Goal: Find specific page/section: Find specific page/section

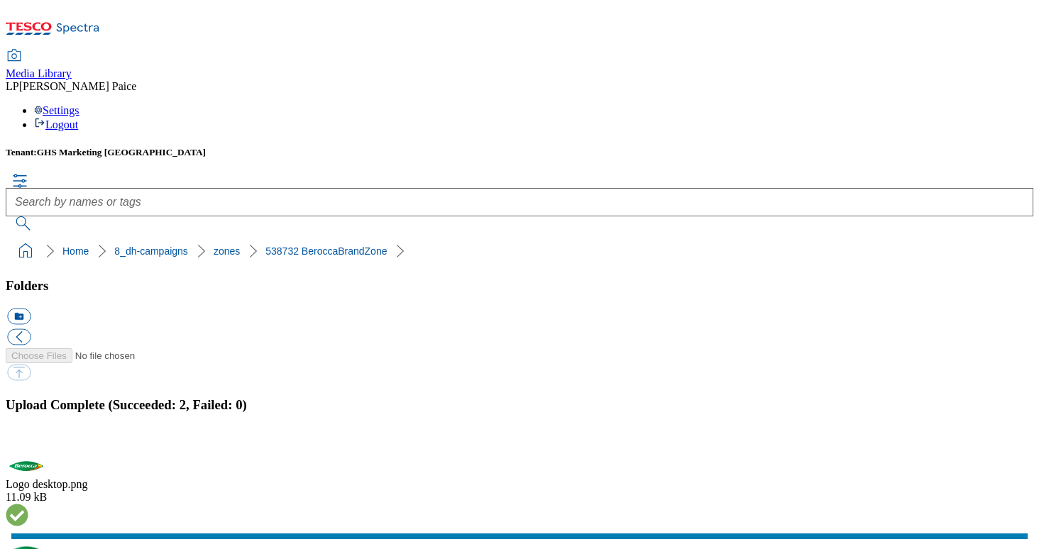
scroll to position [172, 0]
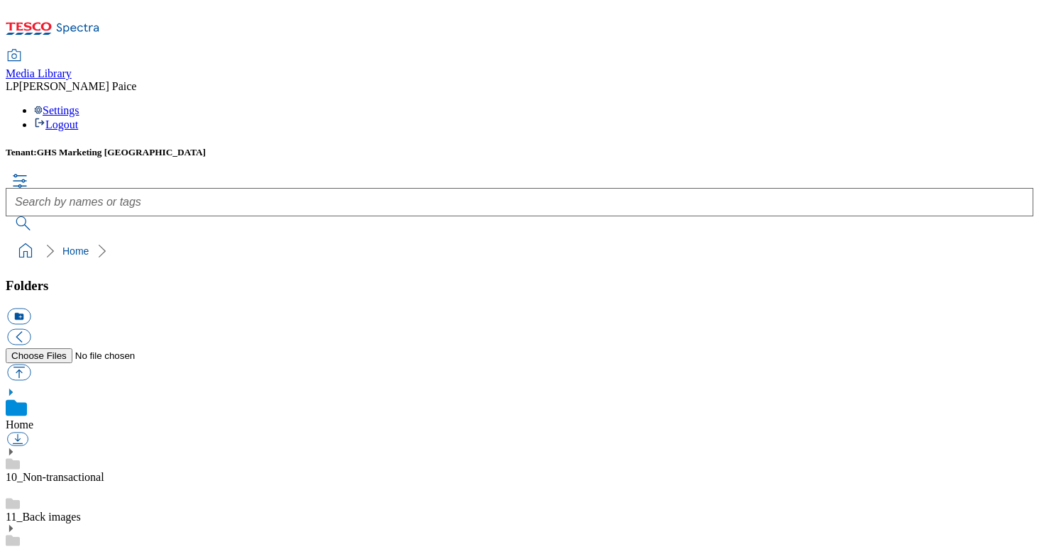
scroll to position [199, 0]
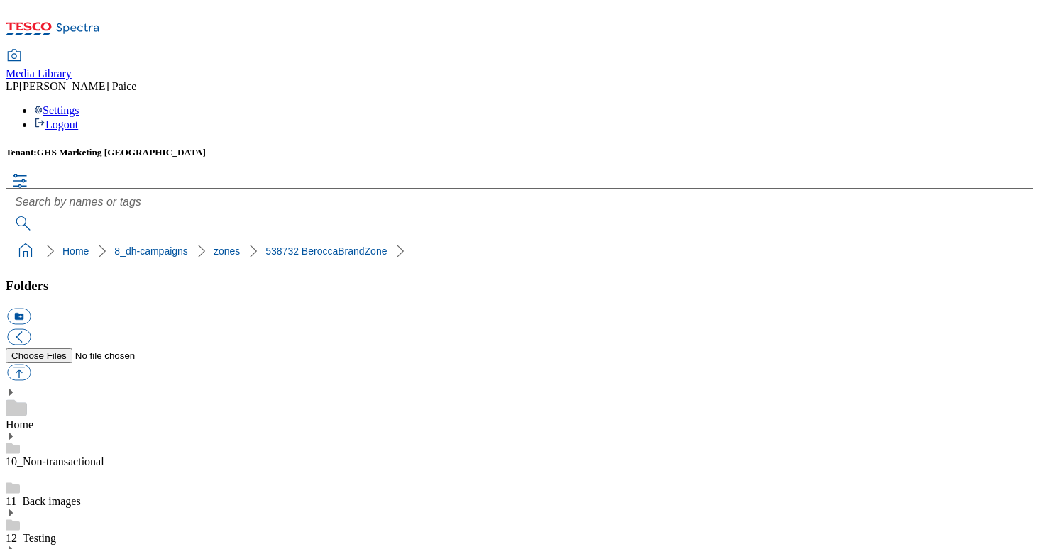
scroll to position [211, 0]
